Goal: Task Accomplishment & Management: Manage account settings

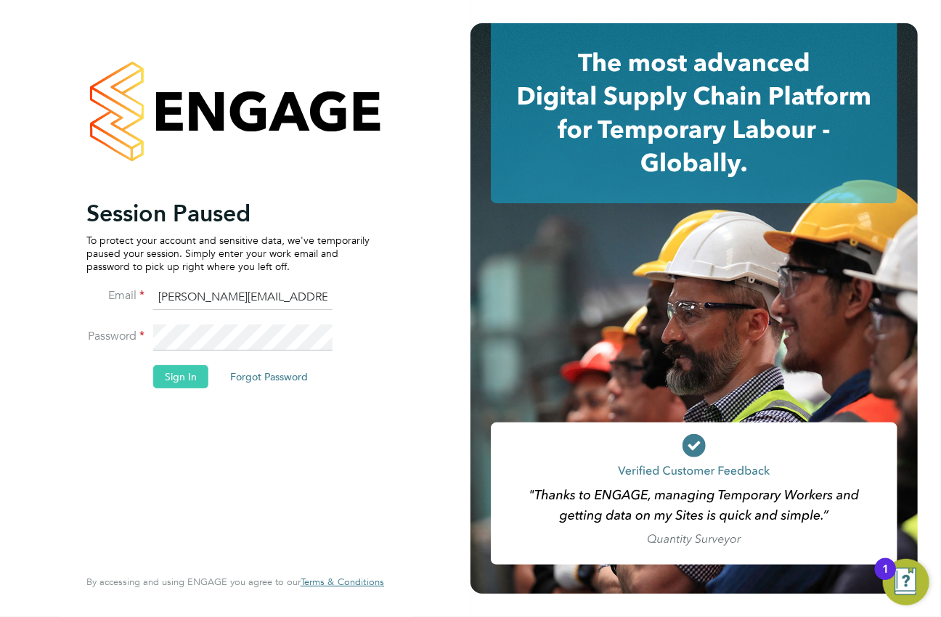
click at [195, 385] on button "Sign In" at bounding box center [180, 376] width 55 height 23
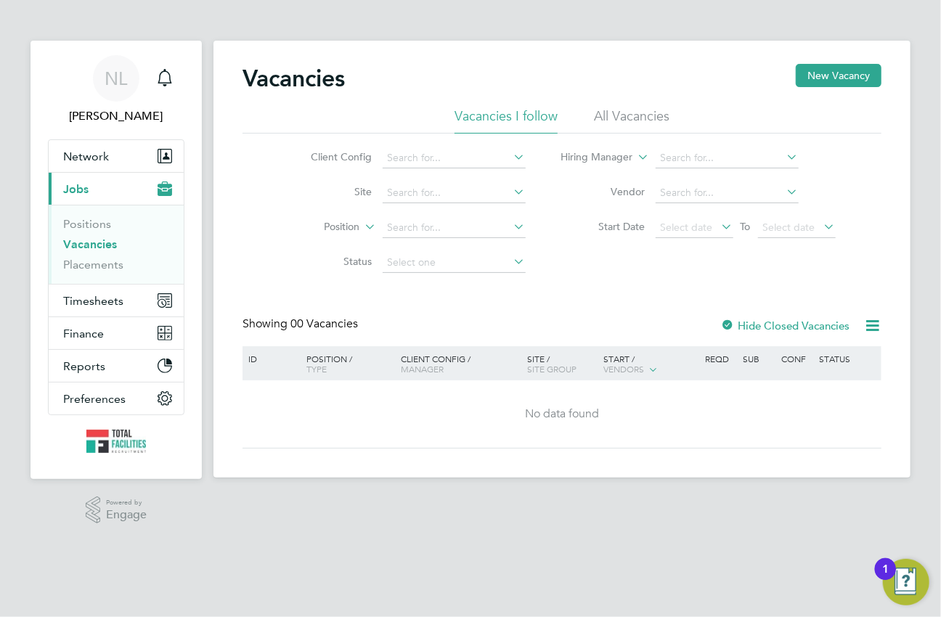
click at [491, 324] on div "Showing 00 Vacancies Hide Closed Vacancies" at bounding box center [561, 332] width 639 height 30
click at [494, 322] on div "Showing 00 Vacancies Hide Closed Vacancies" at bounding box center [561, 332] width 639 height 30
click at [190, 86] on app-nav-sections-wrapper "NL Nicola Lawrence Notifications Applications: Network Team Members Businesses …" at bounding box center [115, 260] width 171 height 439
drag, startPoint x: 574, startPoint y: 75, endPoint x: 568, endPoint y: 64, distance: 12.0
click at [574, 75] on div "Vacancies New Vacancy" at bounding box center [561, 86] width 639 height 44
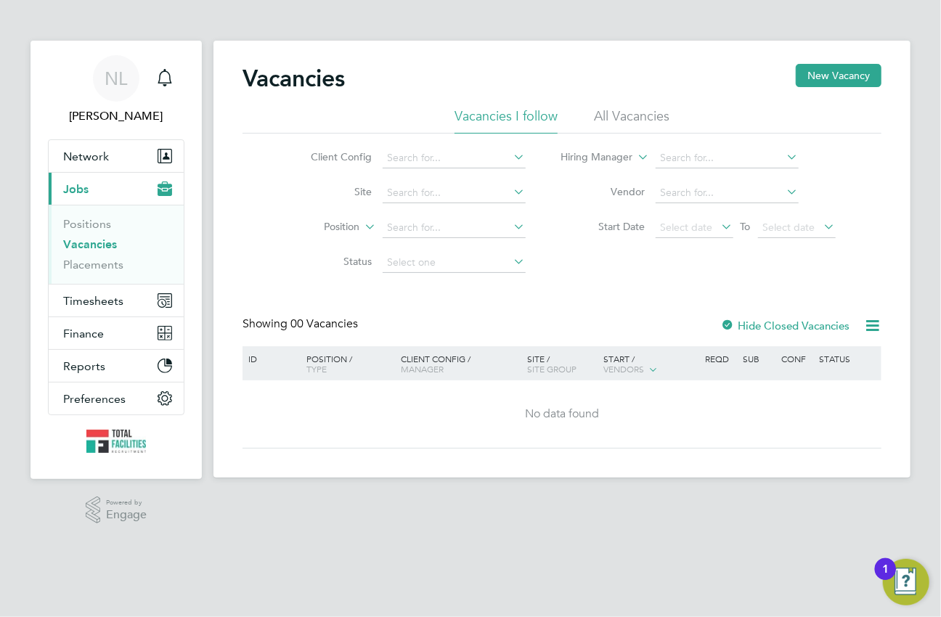
drag, startPoint x: 521, startPoint y: 299, endPoint x: 534, endPoint y: 455, distance: 156.6
click at [521, 298] on div "Vacancies New Vacancy Vacancies I follow All Vacancies Client Config Site Posit…" at bounding box center [561, 256] width 639 height 385
drag, startPoint x: 598, startPoint y: 58, endPoint x: 550, endPoint y: 29, distance: 55.4
click at [598, 58] on div "Vacancies New Vacancy Vacancies I follow All Vacancies Client Config Site Posit…" at bounding box center [561, 259] width 697 height 437
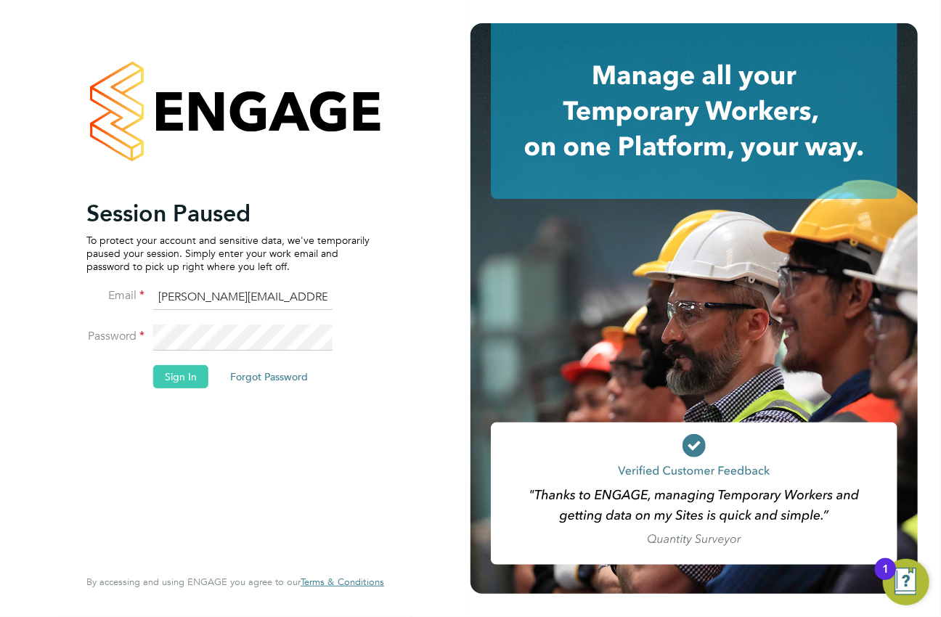
click at [176, 381] on button "Sign In" at bounding box center [180, 376] width 55 height 23
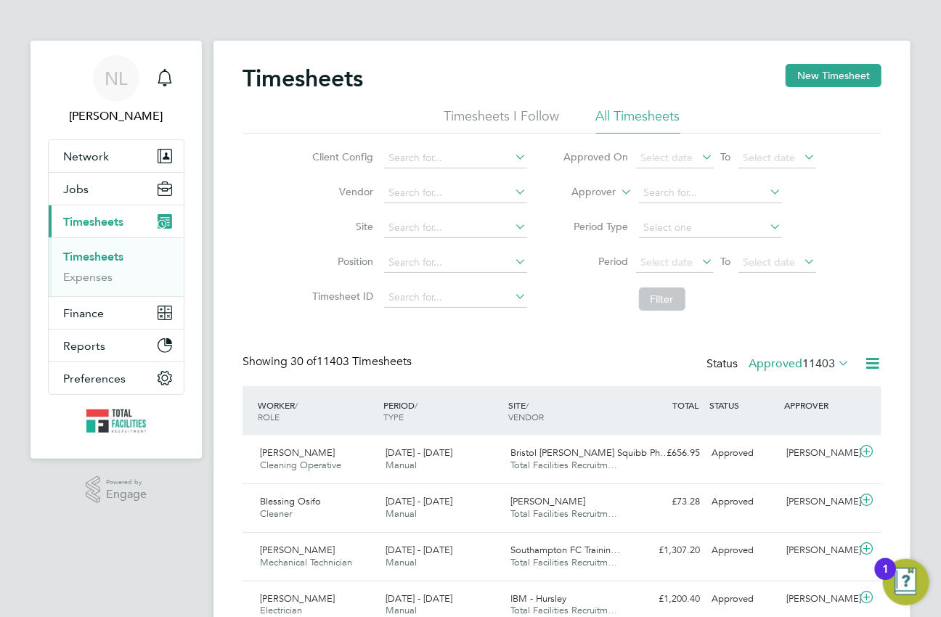
click at [532, 279] on li "Position" at bounding box center [417, 262] width 255 height 35
